Goal: Find specific page/section

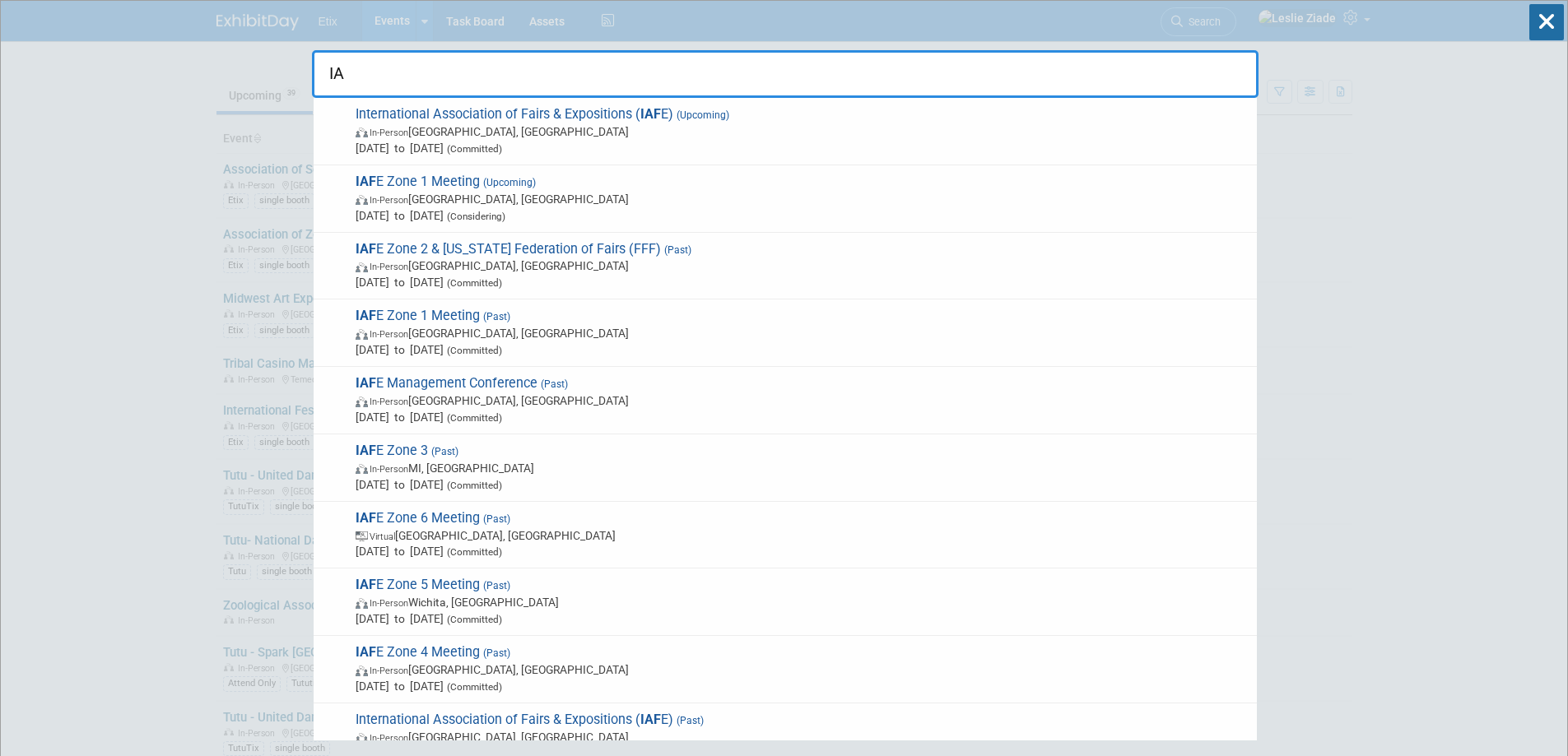
type input "I"
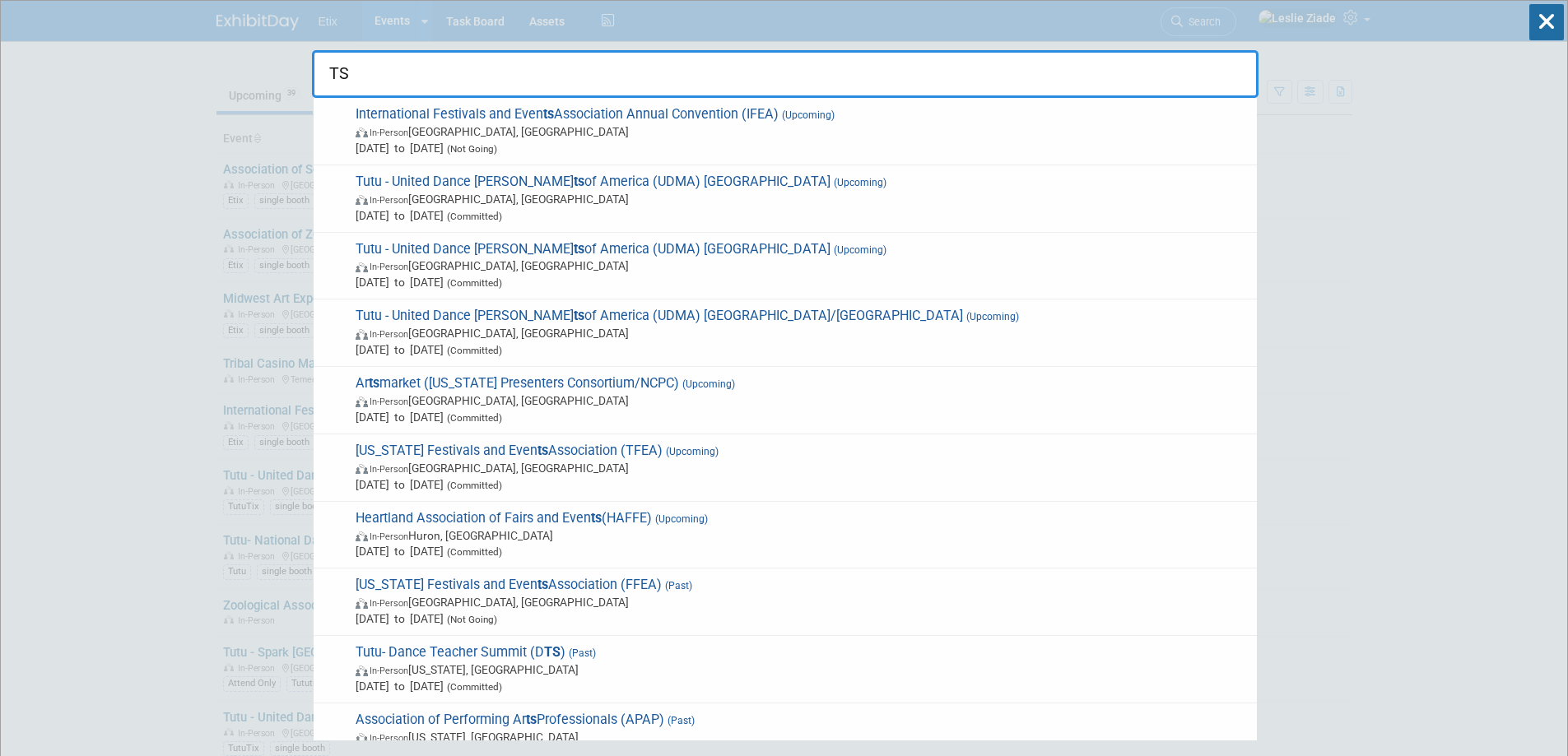
type input "T"
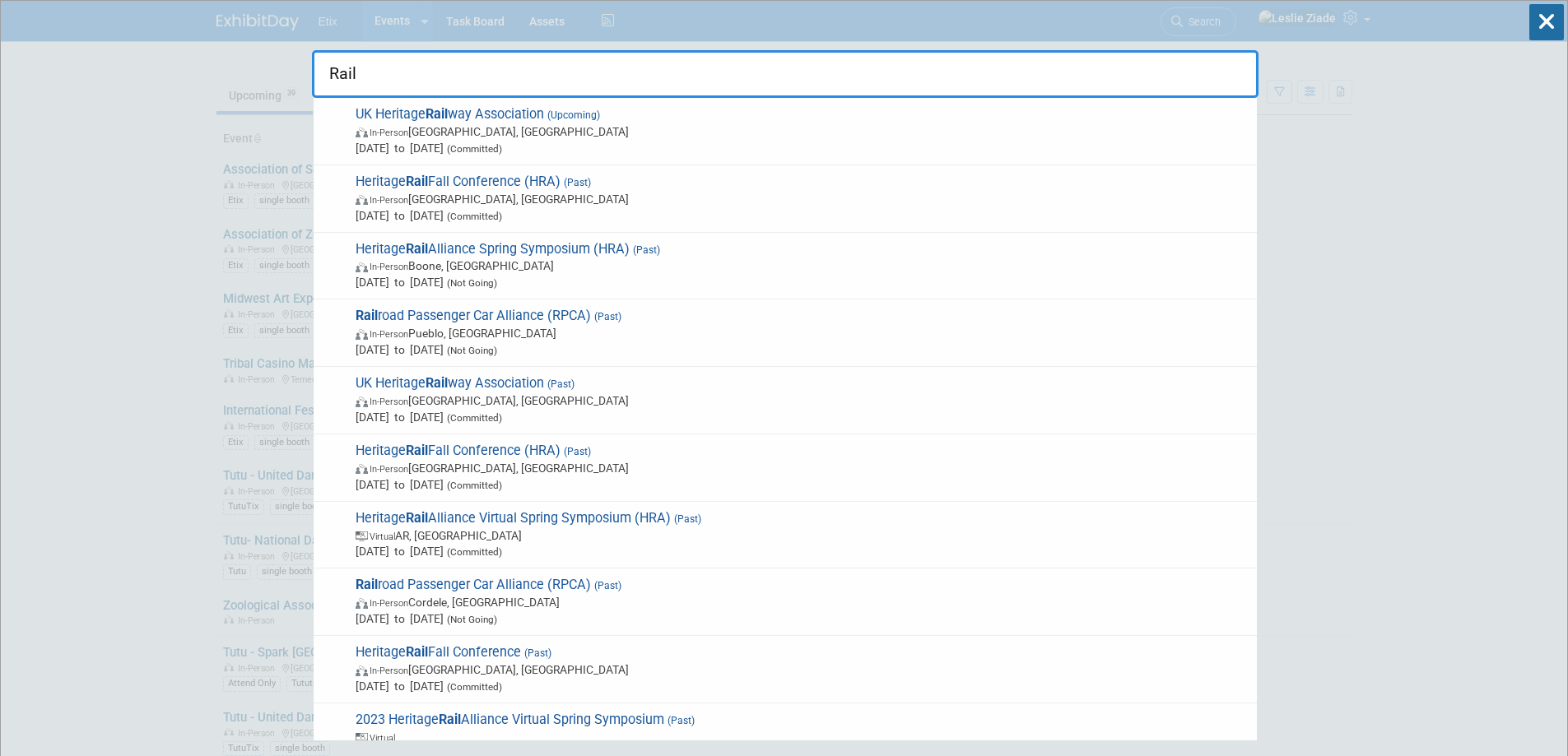
drag, startPoint x: 400, startPoint y: 75, endPoint x: 319, endPoint y: 92, distance: 82.8
click at [319, 92] on input "Rail" at bounding box center [784, 73] width 946 height 47
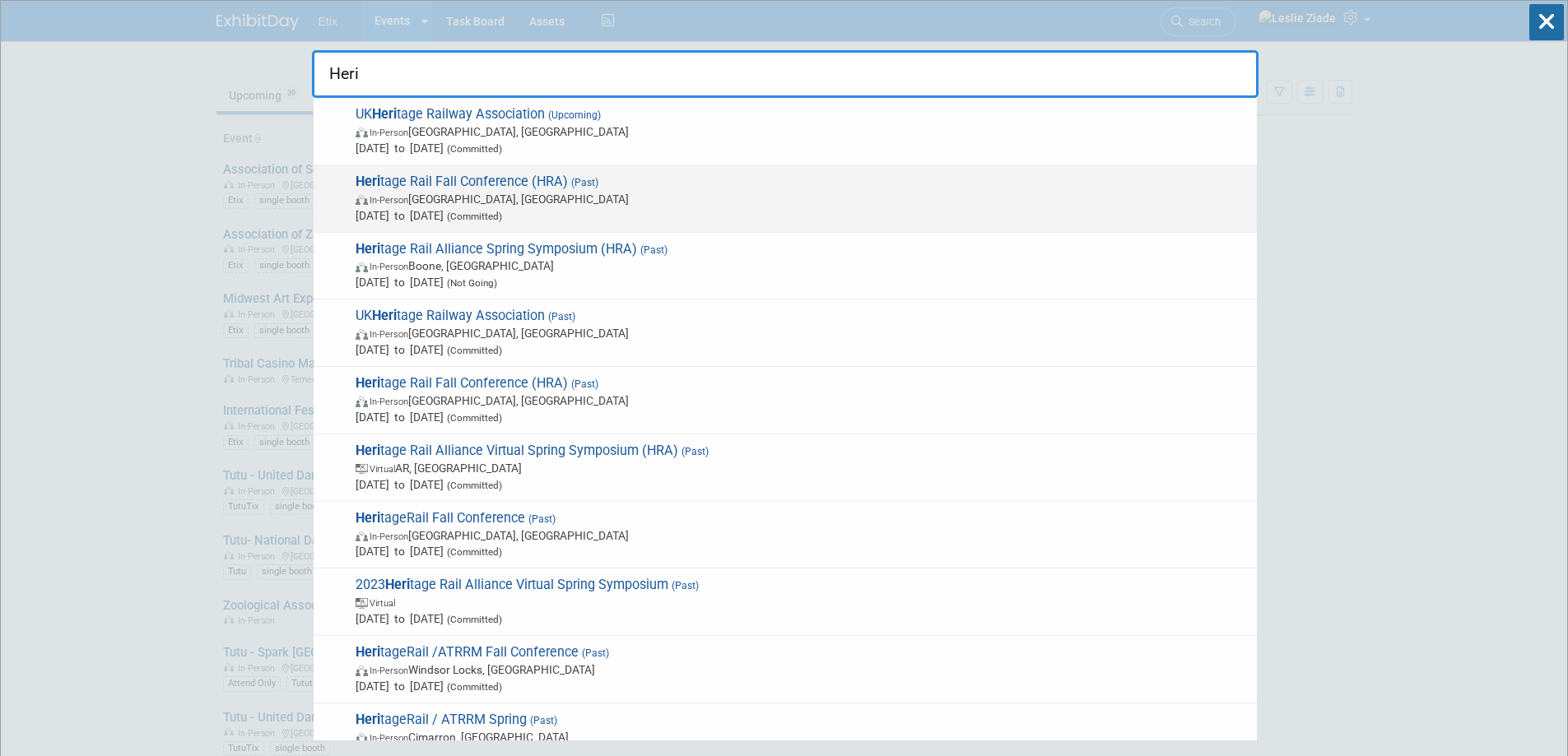
type input "Heri"
click at [472, 177] on span "Heri tage Rail Fall Conference (HRA) (Past) In-Person [GEOGRAPHIC_DATA], [GEOGR…" at bounding box center [799, 199] width 898 height 50
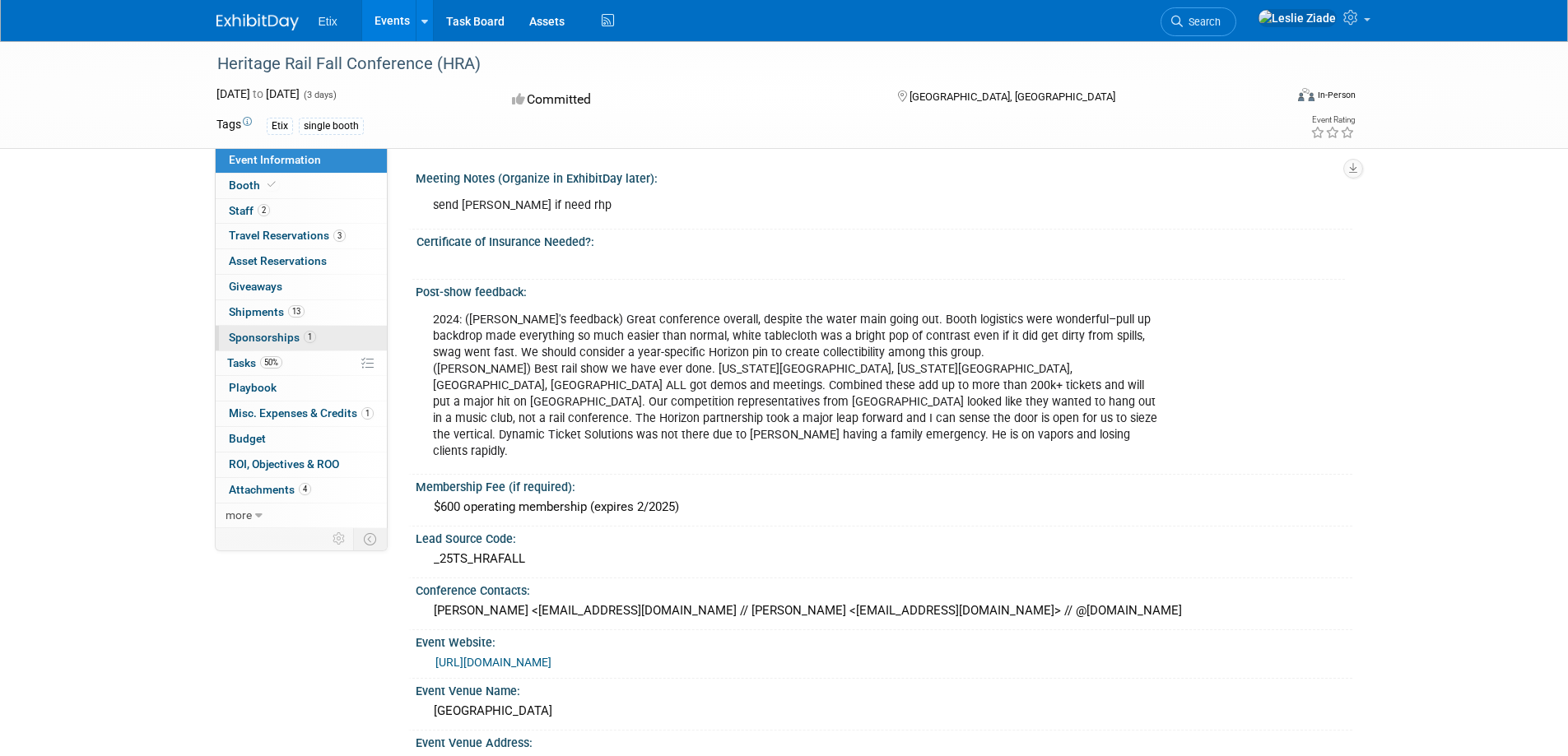
click at [270, 335] on span "Sponsorships 1" at bounding box center [272, 337] width 87 height 14
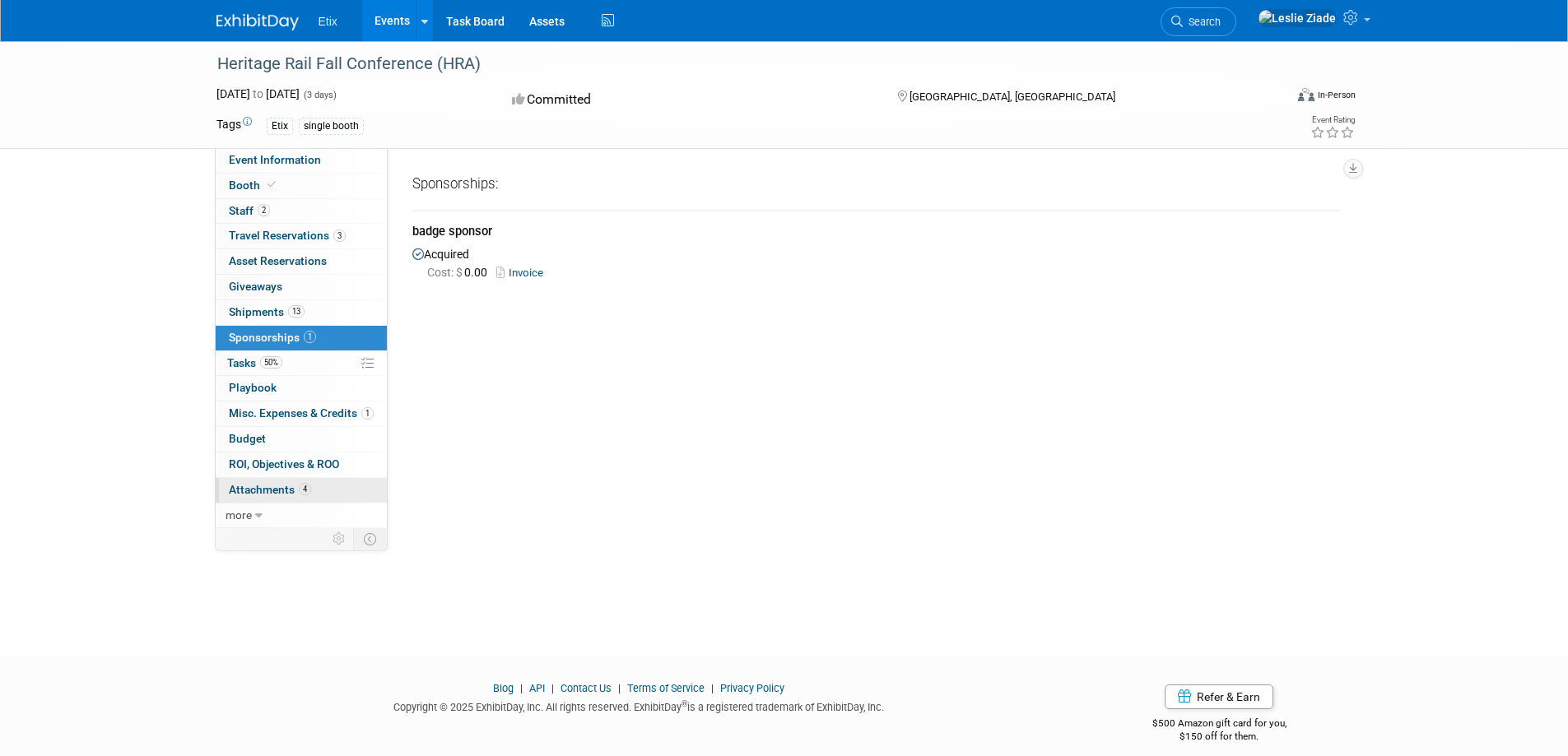
click at [269, 486] on span "Attachments 4" at bounding box center [270, 490] width 82 height 14
